Goal: Complete application form

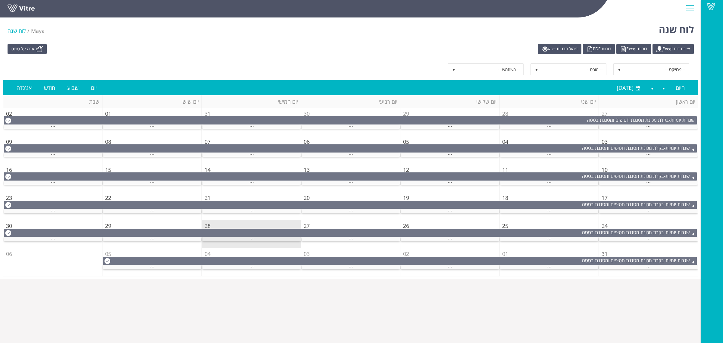
click at [252, 240] on span "..." at bounding box center [251, 237] width 5 height 7
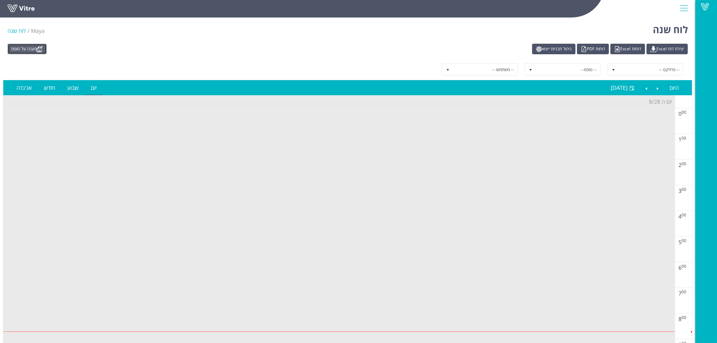
click at [15, 50] on link "מענה על טופס" at bounding box center [27, 49] width 39 height 11
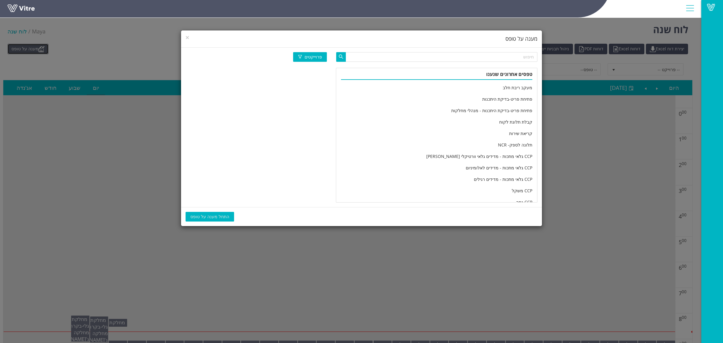
scroll to position [1004, 0]
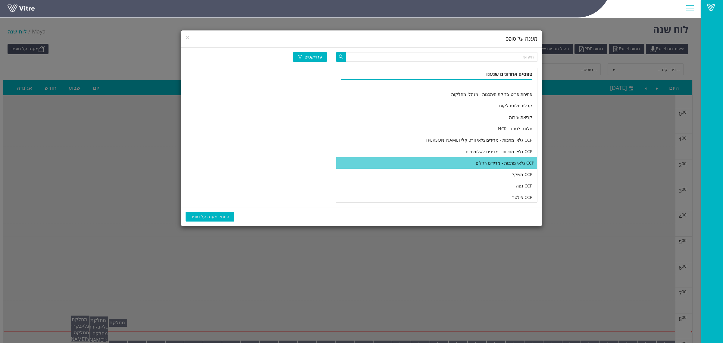
click at [428, 158] on li "CCP גלאי מתכות - מדידים רגילים" at bounding box center [436, 162] width 201 height 11
click at [211, 214] on span "התחל מענה על טופס" at bounding box center [209, 216] width 39 height 7
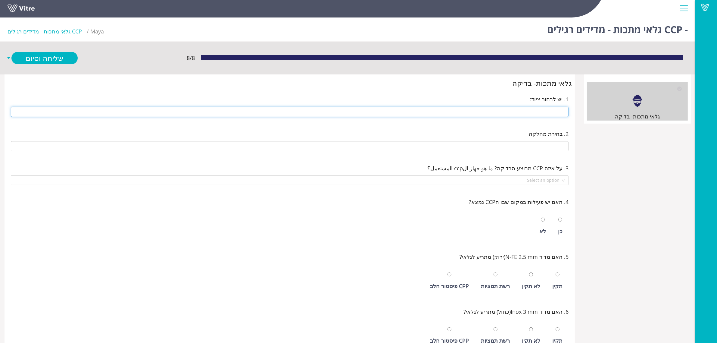
click at [471, 114] on input "text" at bounding box center [290, 112] width 558 height 10
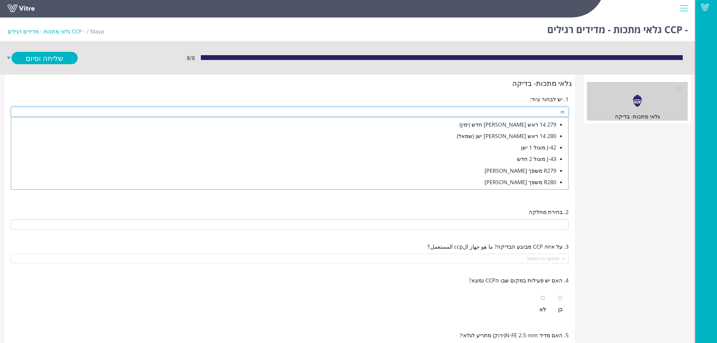
type input "מ"
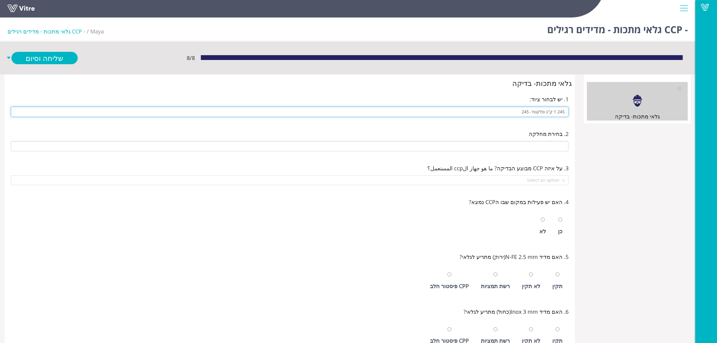
type input "245 1 ק''ג סלקטד- 245"
type input "E-07 חדר אריזת סלקטד"
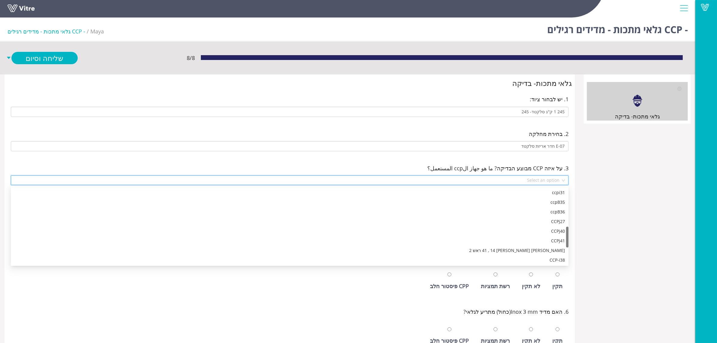
scroll to position [145, 0]
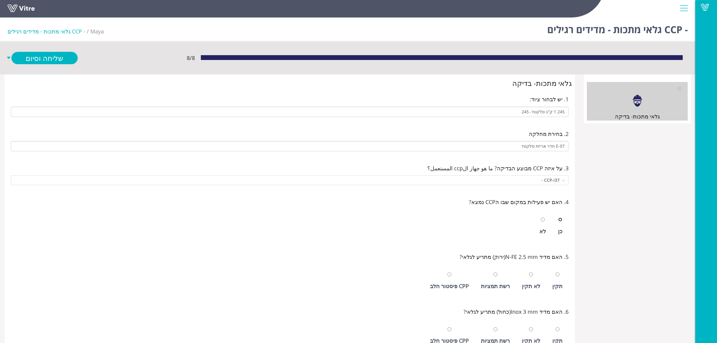
click at [559, 218] on input "radio" at bounding box center [561, 220] width 4 height 4
radio input "true"
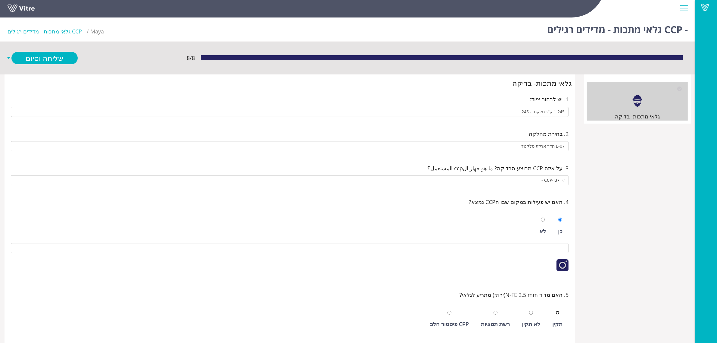
click at [556, 311] on input "radio" at bounding box center [558, 313] width 4 height 4
radio input "true"
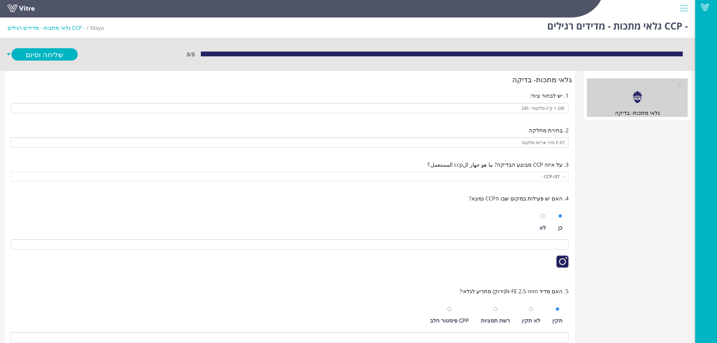
scroll to position [188, 0]
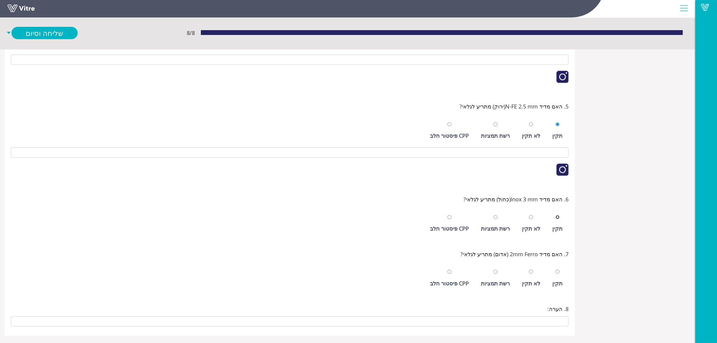
click at [556, 215] on input "radio" at bounding box center [558, 217] width 4 height 4
radio input "true"
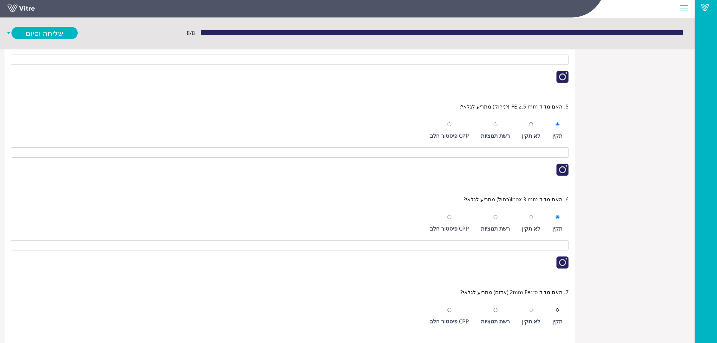
click at [556, 308] on input "radio" at bounding box center [558, 310] width 4 height 4
radio input "true"
click at [51, 29] on link "שליחה וסיום" at bounding box center [44, 33] width 66 height 12
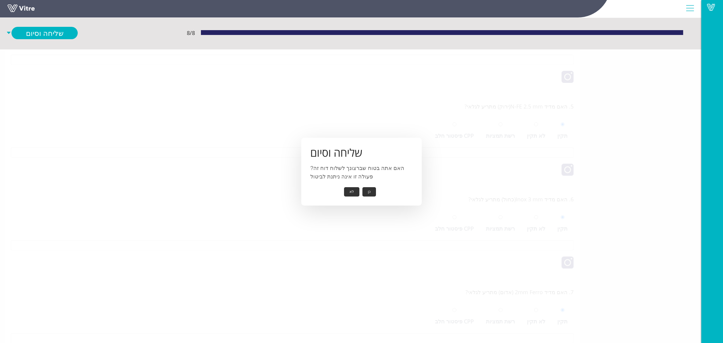
click at [355, 190] on button "לא" at bounding box center [351, 191] width 15 height 9
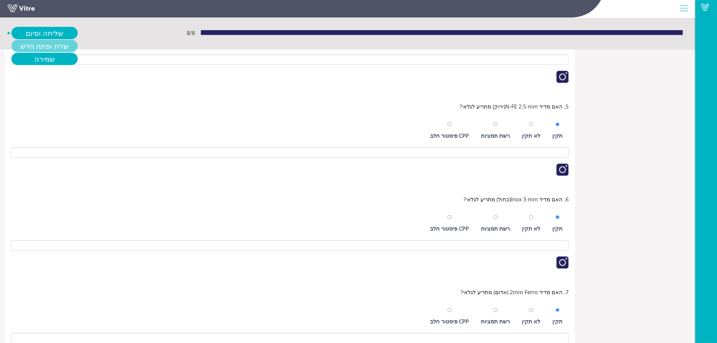
click at [58, 44] on link "שלח ופתח חדש" at bounding box center [44, 46] width 66 height 12
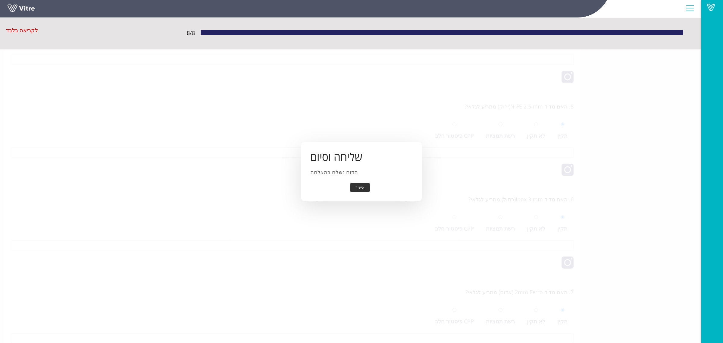
click at [358, 188] on button "אישור" at bounding box center [360, 187] width 20 height 9
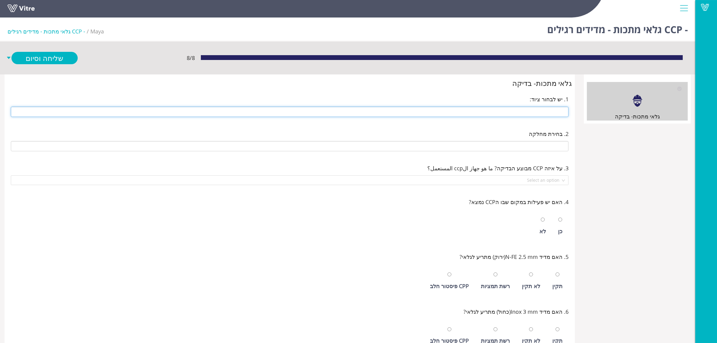
click at [512, 112] on input "text" at bounding box center [290, 112] width 558 height 10
type input "246 1/2 [PERSON_NAME]"
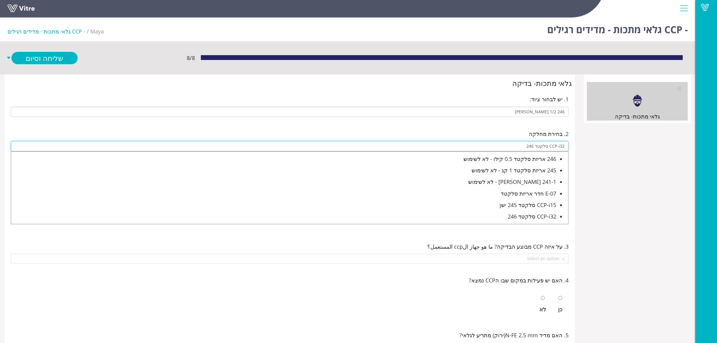
type input "CCP-i32 סלקטד 246"
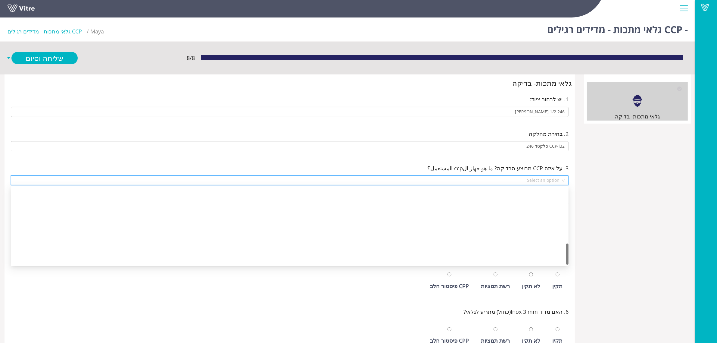
scroll to position [202, 0]
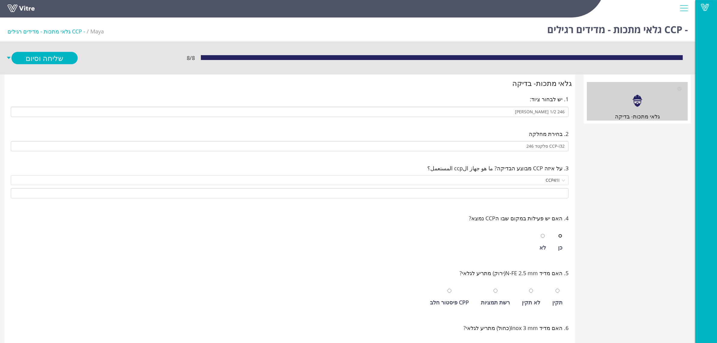
click at [559, 234] on input "radio" at bounding box center [561, 236] width 4 height 4
radio input "true"
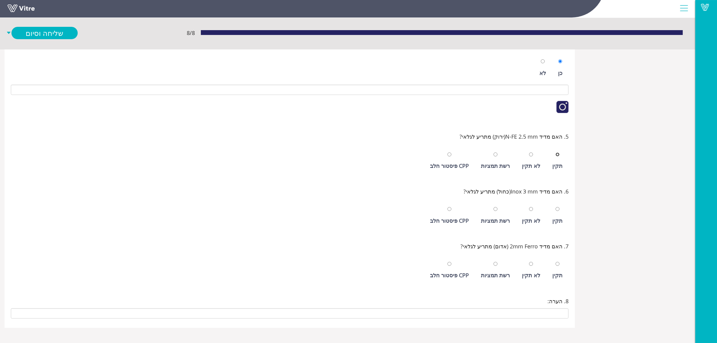
click at [556, 152] on input "radio" at bounding box center [558, 154] width 4 height 4
radio input "true"
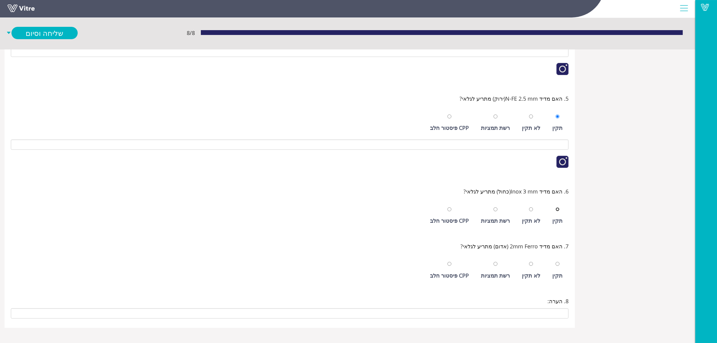
click at [556, 207] on input "radio" at bounding box center [558, 209] width 4 height 4
radio input "true"
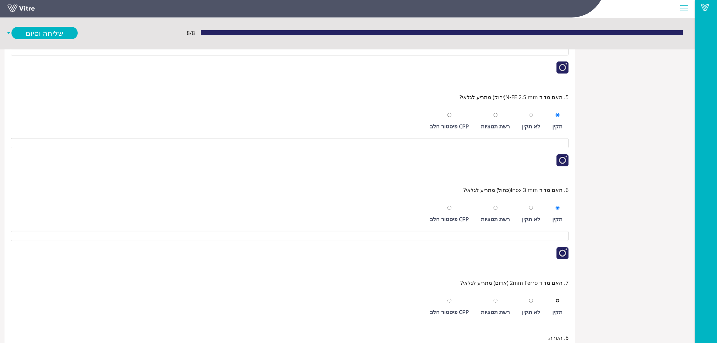
scroll to position [252, 0]
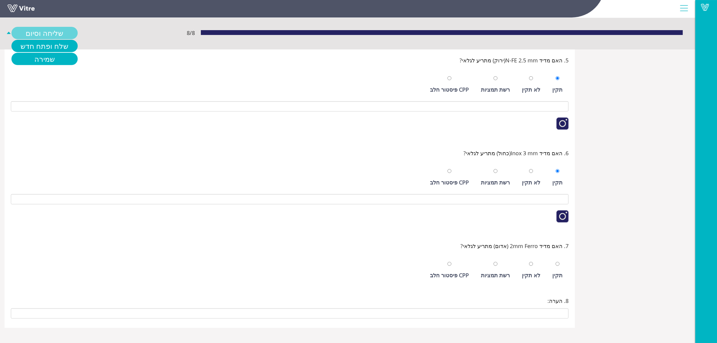
click at [51, 33] on link "שליחה וסיום" at bounding box center [44, 33] width 66 height 12
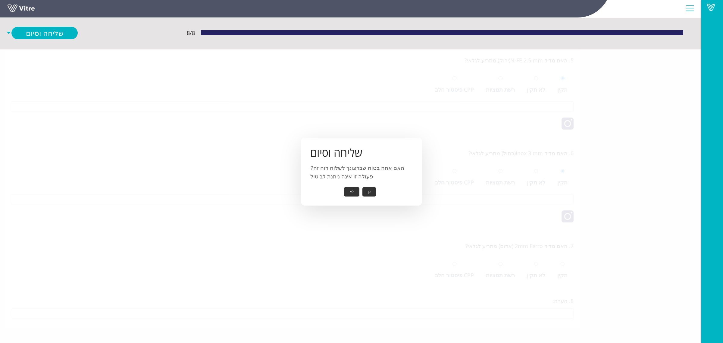
click at [367, 193] on button "כן" at bounding box center [369, 191] width 14 height 9
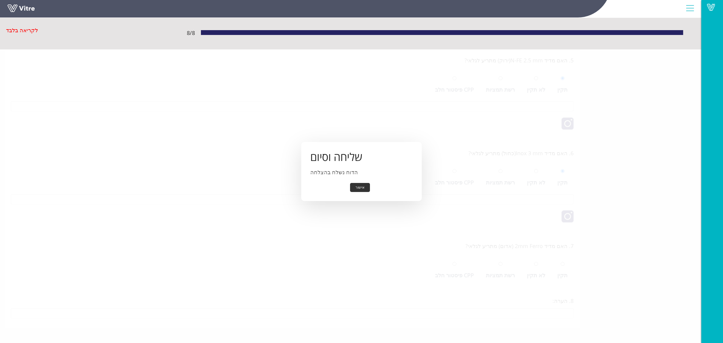
click at [365, 186] on button "אישור" at bounding box center [360, 187] width 20 height 9
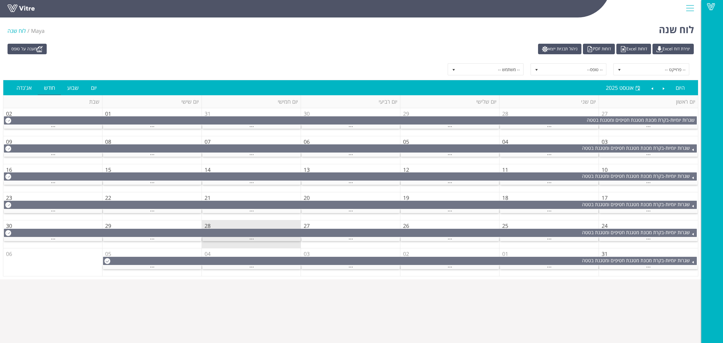
click at [258, 239] on div "..." at bounding box center [251, 239] width 98 height 4
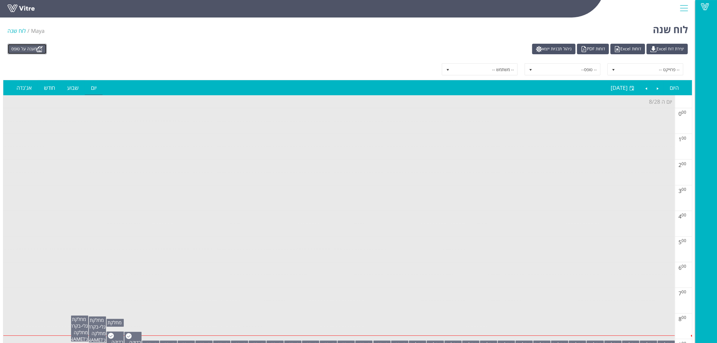
click at [17, 45] on link "מענה על טופס" at bounding box center [27, 49] width 39 height 11
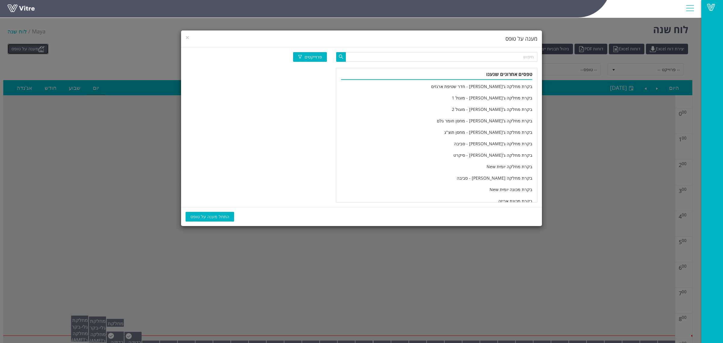
scroll to position [1004, 0]
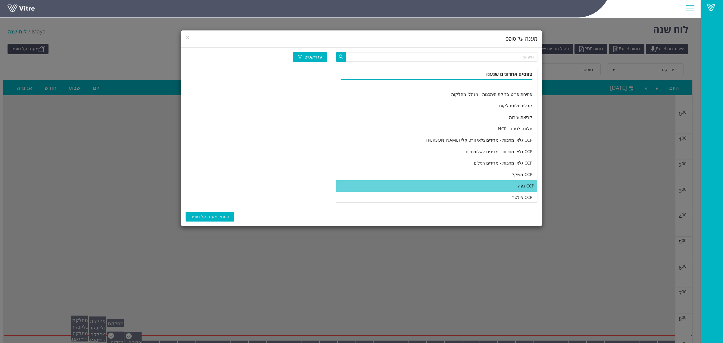
click at [482, 182] on li "CCP נפה" at bounding box center [436, 185] width 201 height 11
click at [207, 215] on span "התחל מענה על טופס" at bounding box center [209, 216] width 39 height 7
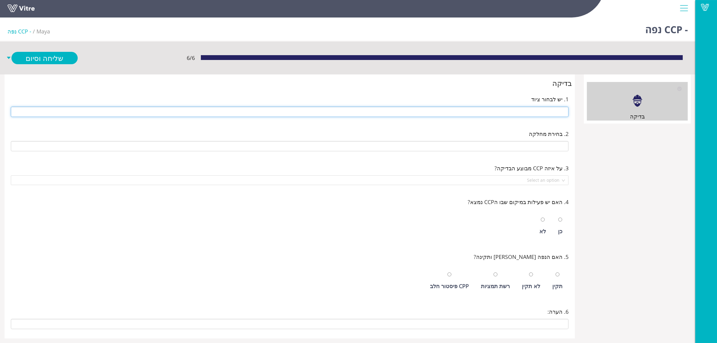
click at [539, 117] on input "text" at bounding box center [290, 112] width 558 height 10
click at [434, 110] on input "text" at bounding box center [290, 112] width 558 height 10
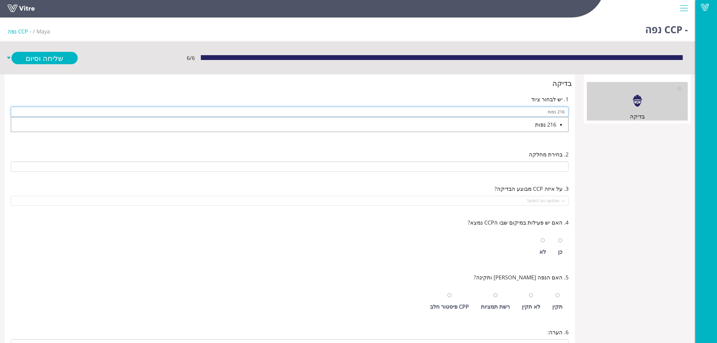
type input "216 נפות"
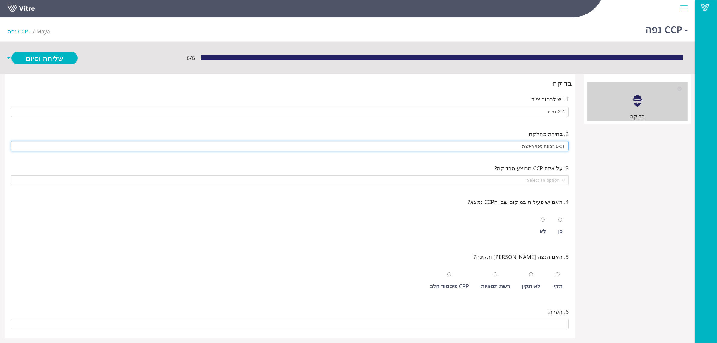
type input "E-01 רמפה ניפוי ראשית"
click at [559, 218] on input "radio" at bounding box center [561, 220] width 4 height 4
radio input "true"
click at [556, 272] on input "radio" at bounding box center [558, 274] width 4 height 4
radio input "true"
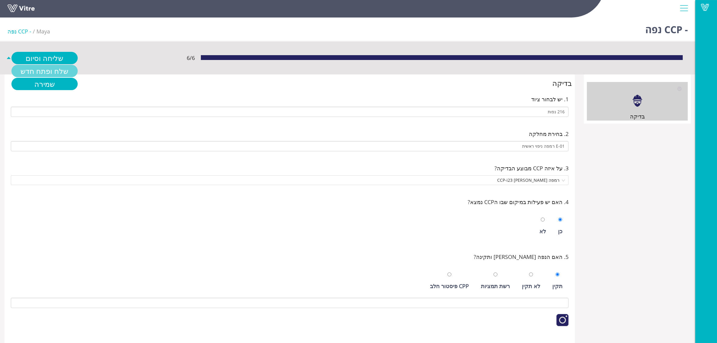
click at [41, 70] on link "שלח ופתח חדש" at bounding box center [44, 71] width 66 height 12
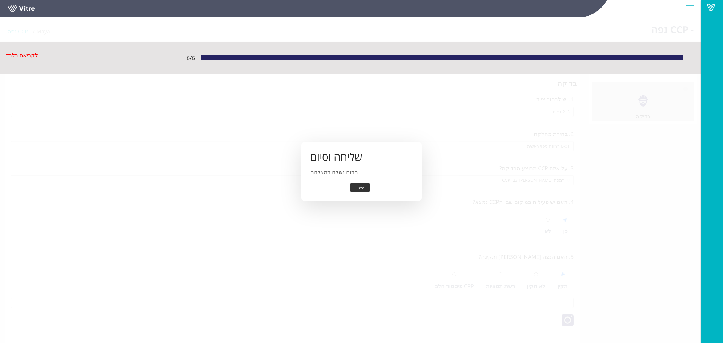
click at [362, 189] on button "אישור" at bounding box center [360, 187] width 20 height 9
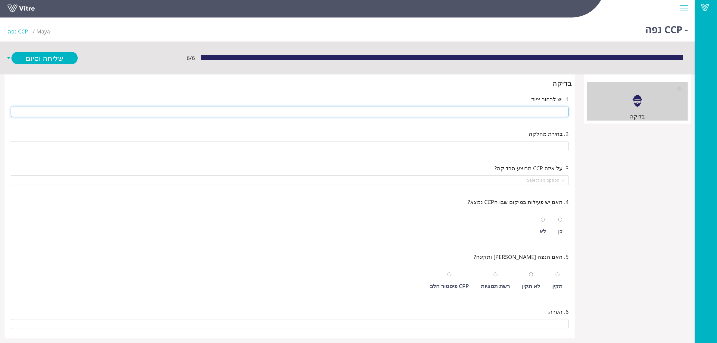
click at [495, 113] on input "text" at bounding box center [290, 112] width 558 height 10
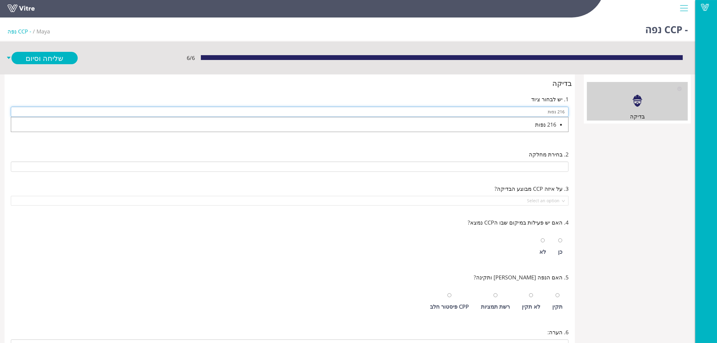
type input "216 נפות"
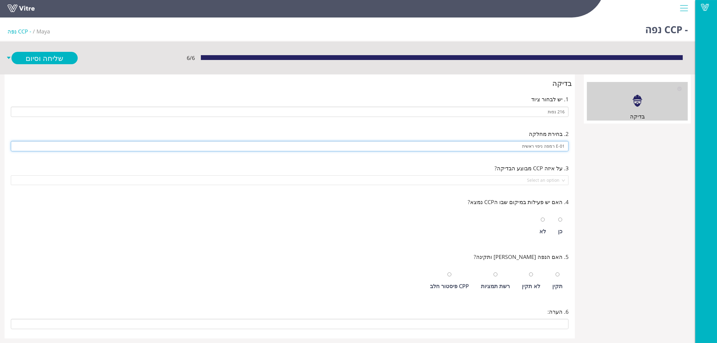
type input "E-01 רמפה ניפוי ראשית"
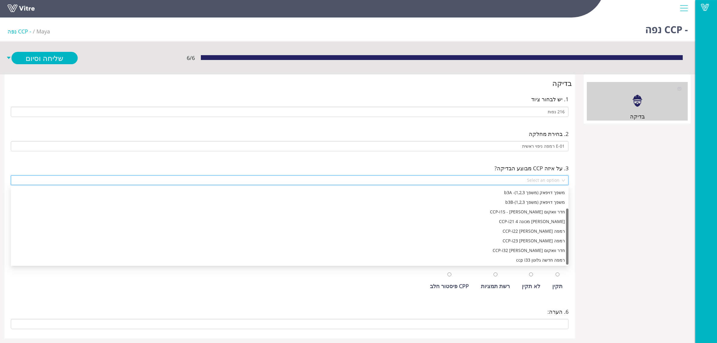
scroll to position [29, 0]
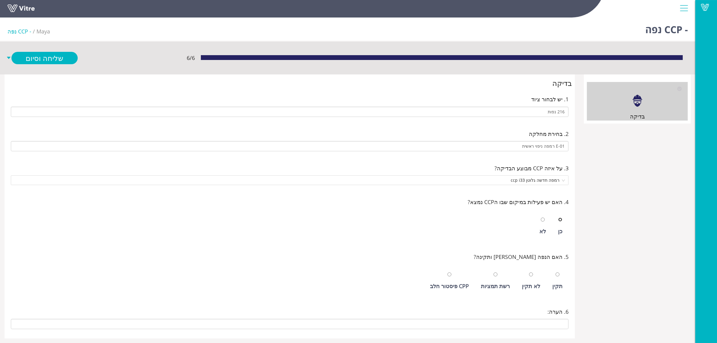
click at [559, 218] on input "radio" at bounding box center [561, 220] width 4 height 4
radio input "true"
click at [556, 272] on input "radio" at bounding box center [558, 274] width 4 height 4
radio input "true"
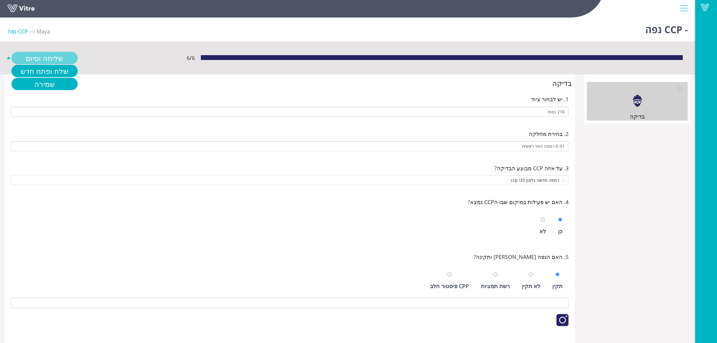
click at [16, 55] on link "שליחה וסיום" at bounding box center [44, 58] width 66 height 12
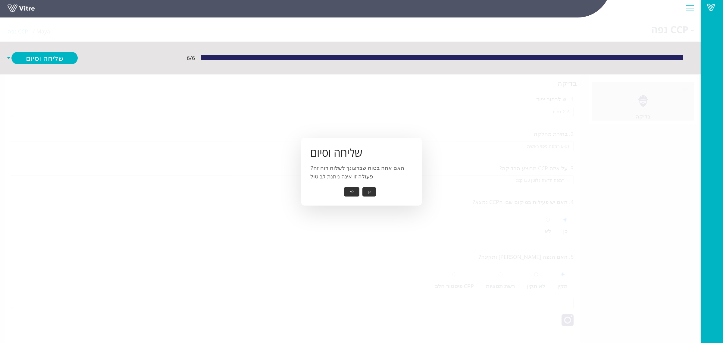
click at [366, 193] on button "כן" at bounding box center [369, 191] width 14 height 9
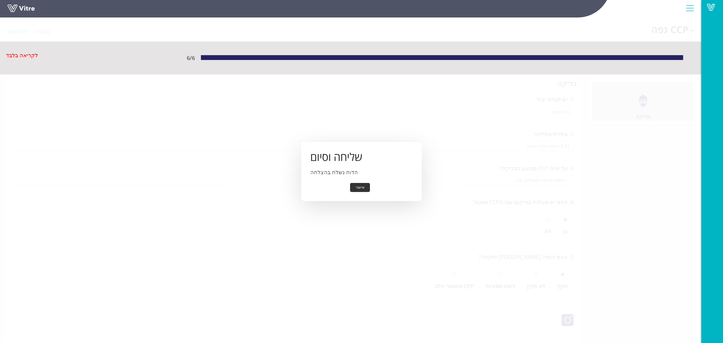
click at [363, 190] on button "אישור" at bounding box center [360, 187] width 20 height 9
